Goal: Navigation & Orientation: Find specific page/section

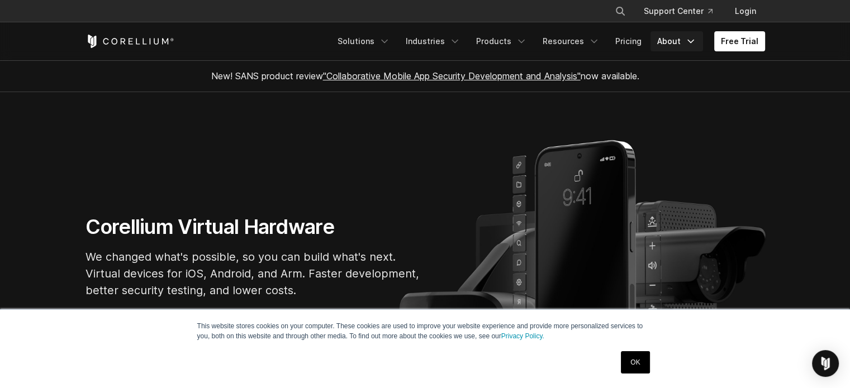
click at [670, 43] on link "About" at bounding box center [676, 41] width 53 height 20
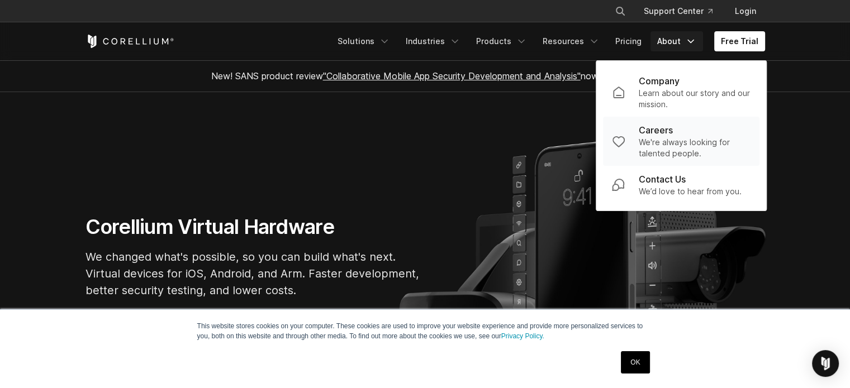
click at [662, 128] on p "Careers" at bounding box center [656, 130] width 34 height 13
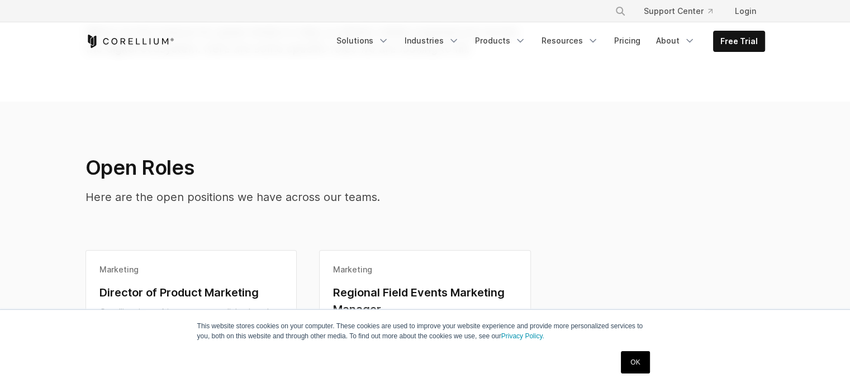
scroll to position [168, 0]
click at [633, 363] on link "OK" at bounding box center [635, 363] width 29 height 22
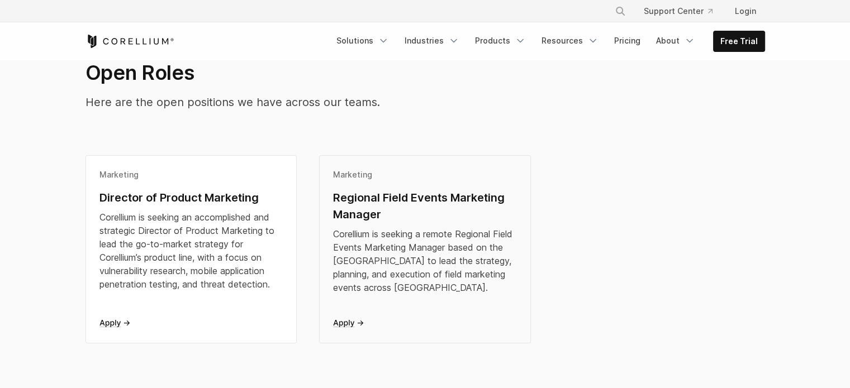
scroll to position [279, 0]
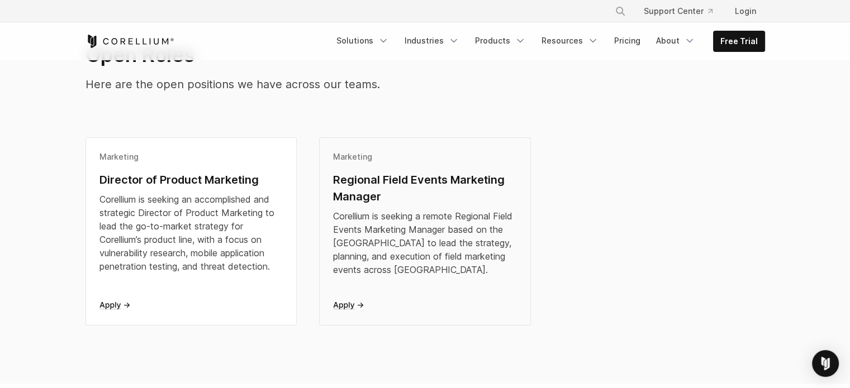
click at [350, 153] on div "Marketing" at bounding box center [425, 156] width 184 height 11
